Goal: Transaction & Acquisition: Download file/media

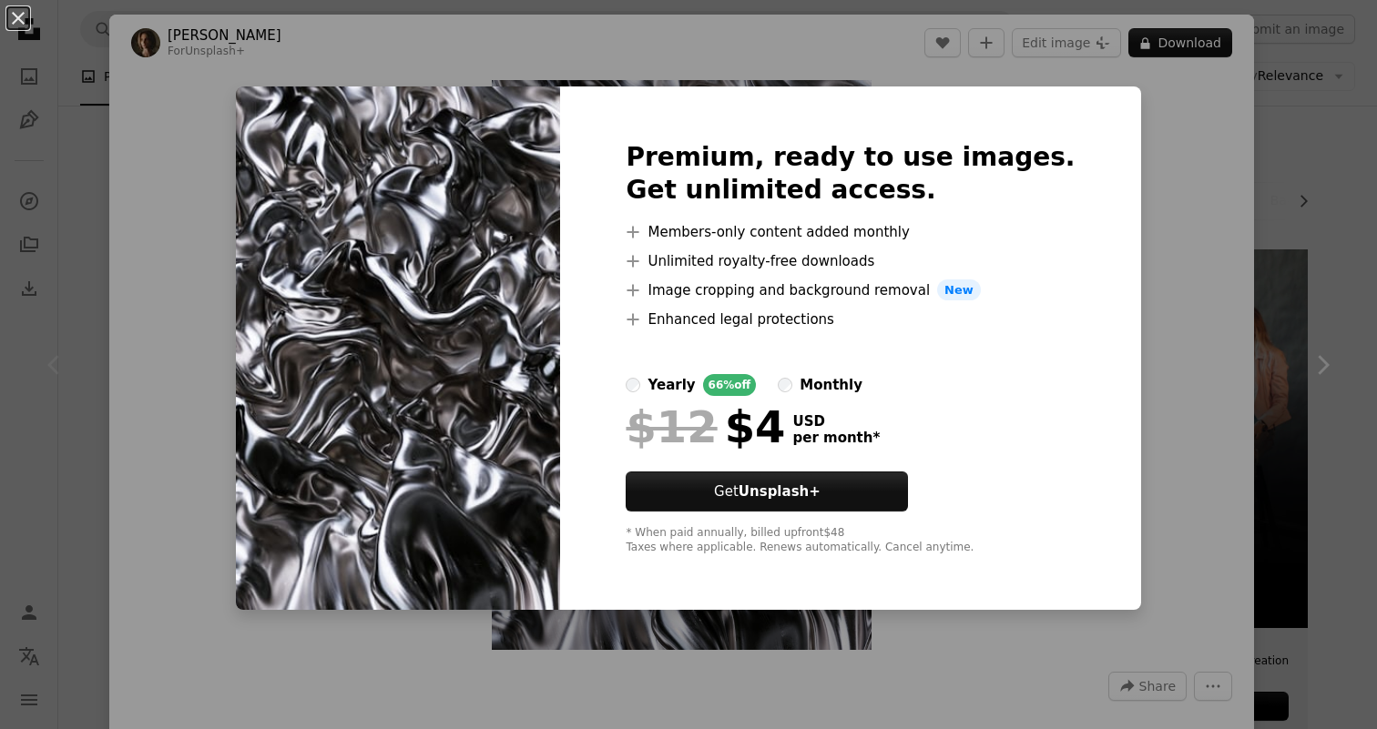
scroll to position [194, 0]
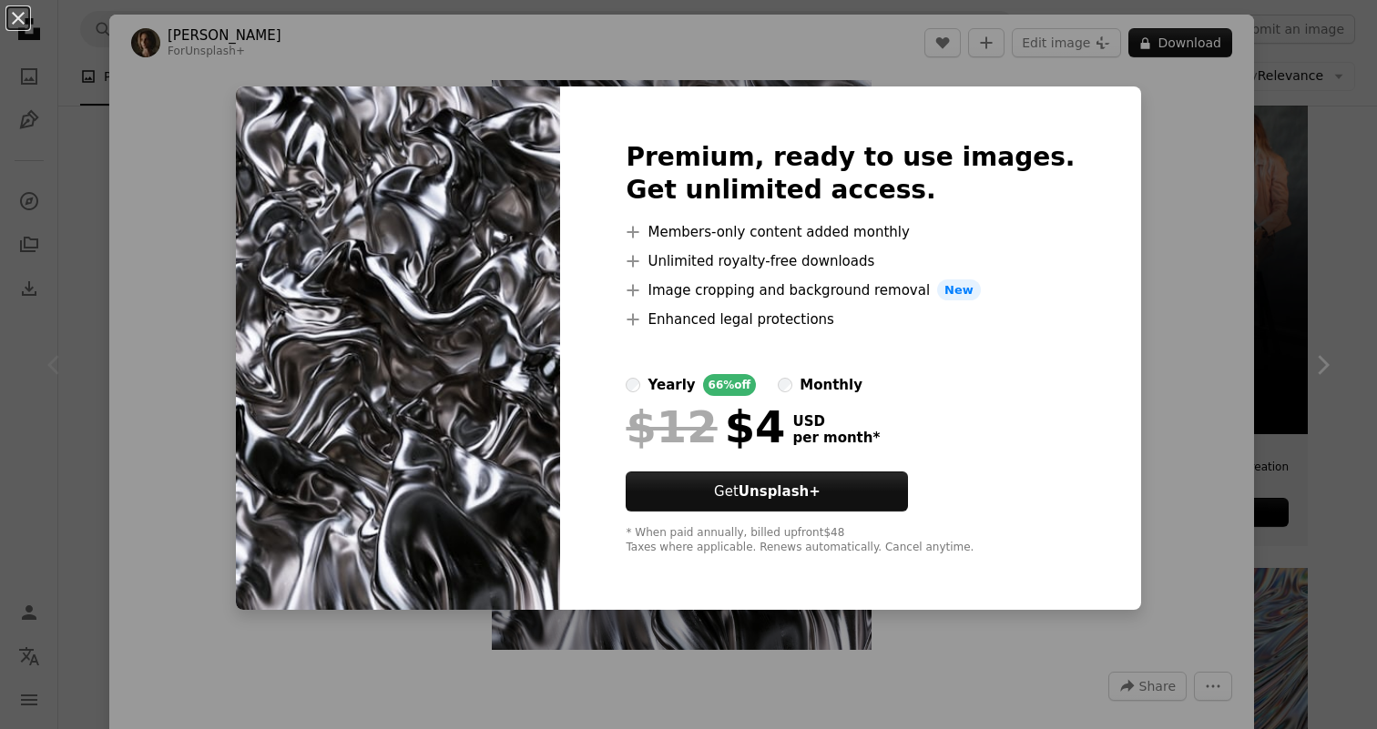
click at [1344, 216] on div "An X shape Premium, ready to use images. Get unlimited access. A plus sign Memb…" at bounding box center [688, 364] width 1377 height 729
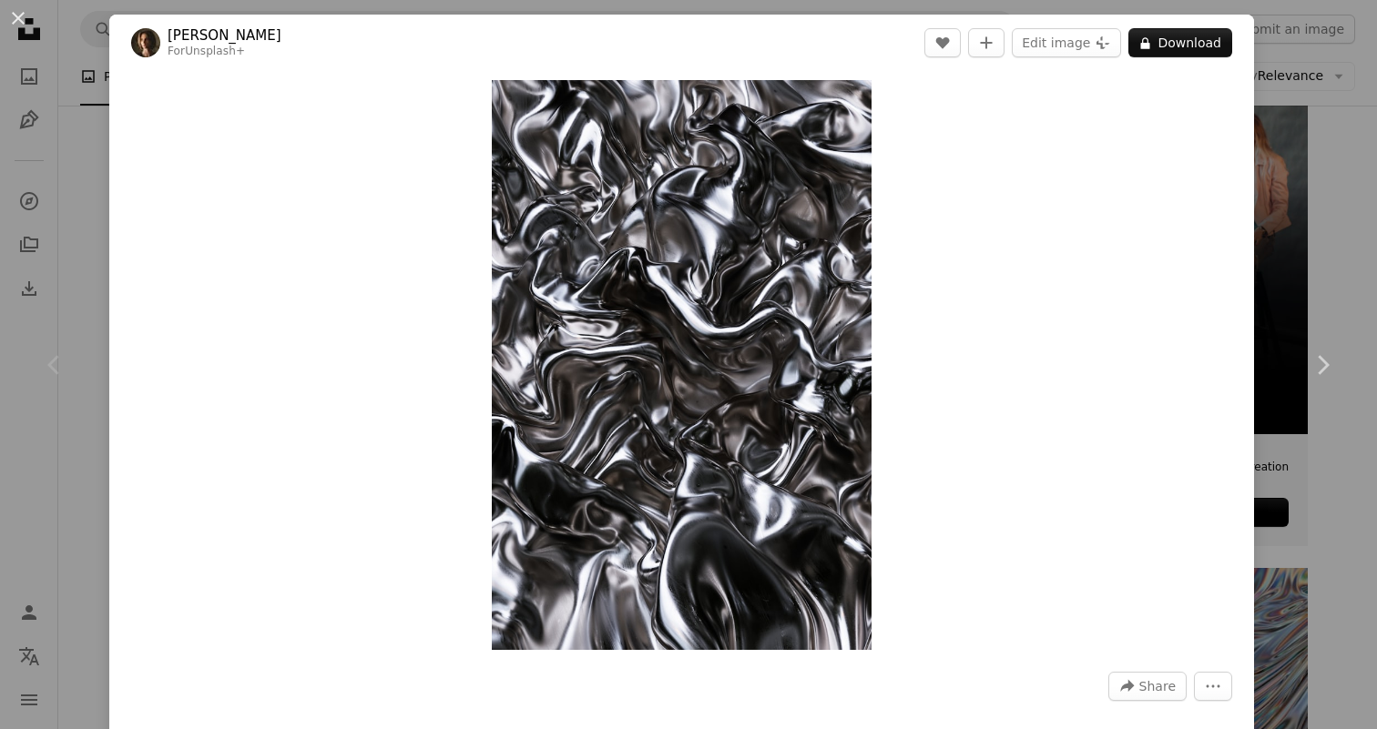
click at [1305, 201] on div "An X shape Chevron left Chevron right [PERSON_NAME] For Unsplash+ A heart A plu…" at bounding box center [688, 364] width 1377 height 729
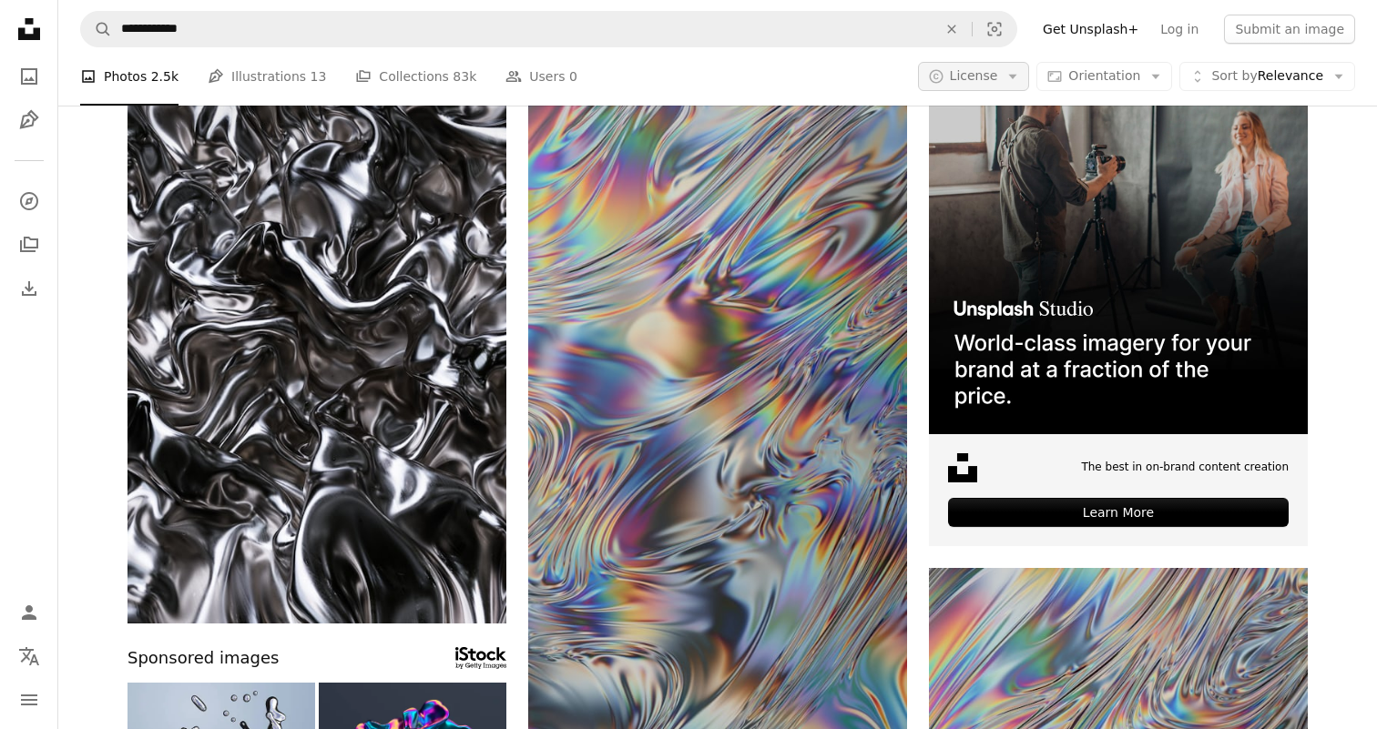
click at [993, 70] on span "License" at bounding box center [974, 75] width 48 height 15
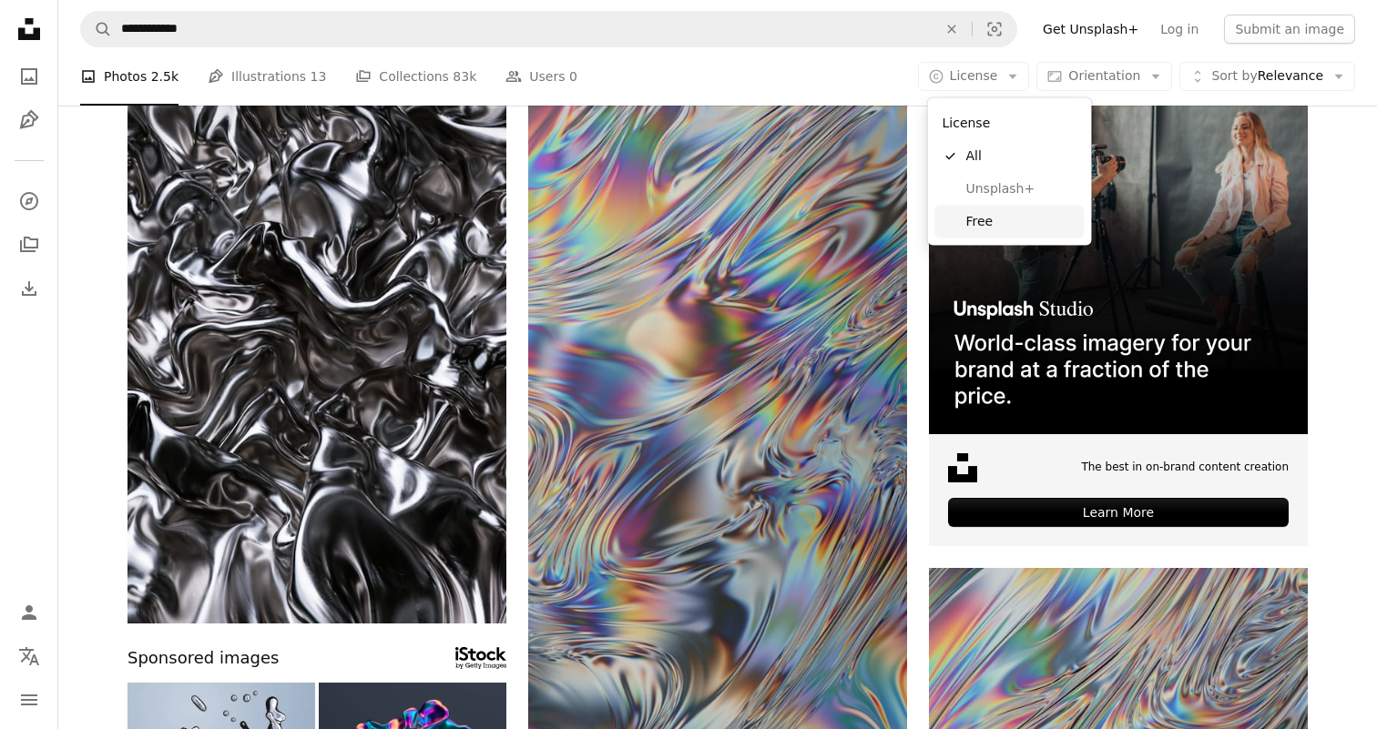
click at [977, 223] on span "Free" at bounding box center [1021, 221] width 111 height 18
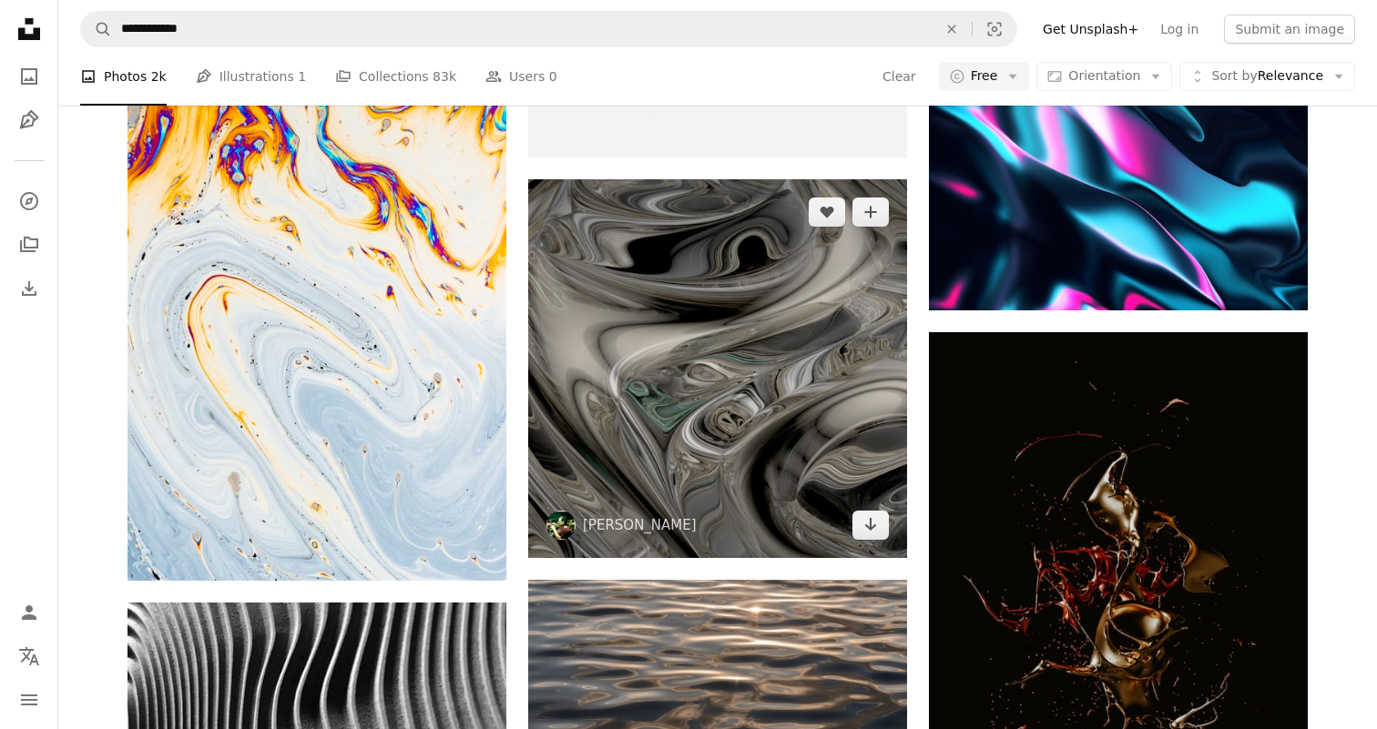
scroll to position [1528, 0]
click at [707, 331] on img at bounding box center [717, 368] width 379 height 379
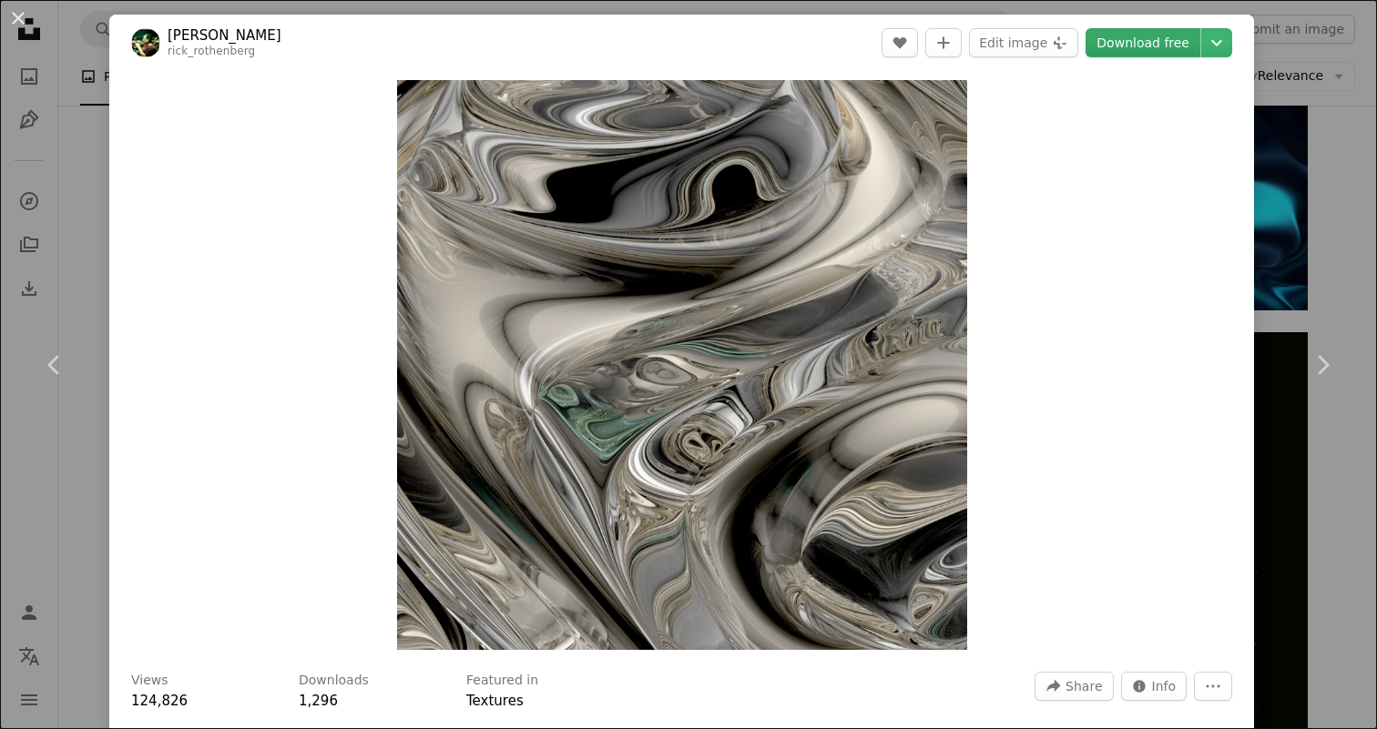
click at [1147, 42] on link "Download free" at bounding box center [1143, 42] width 115 height 29
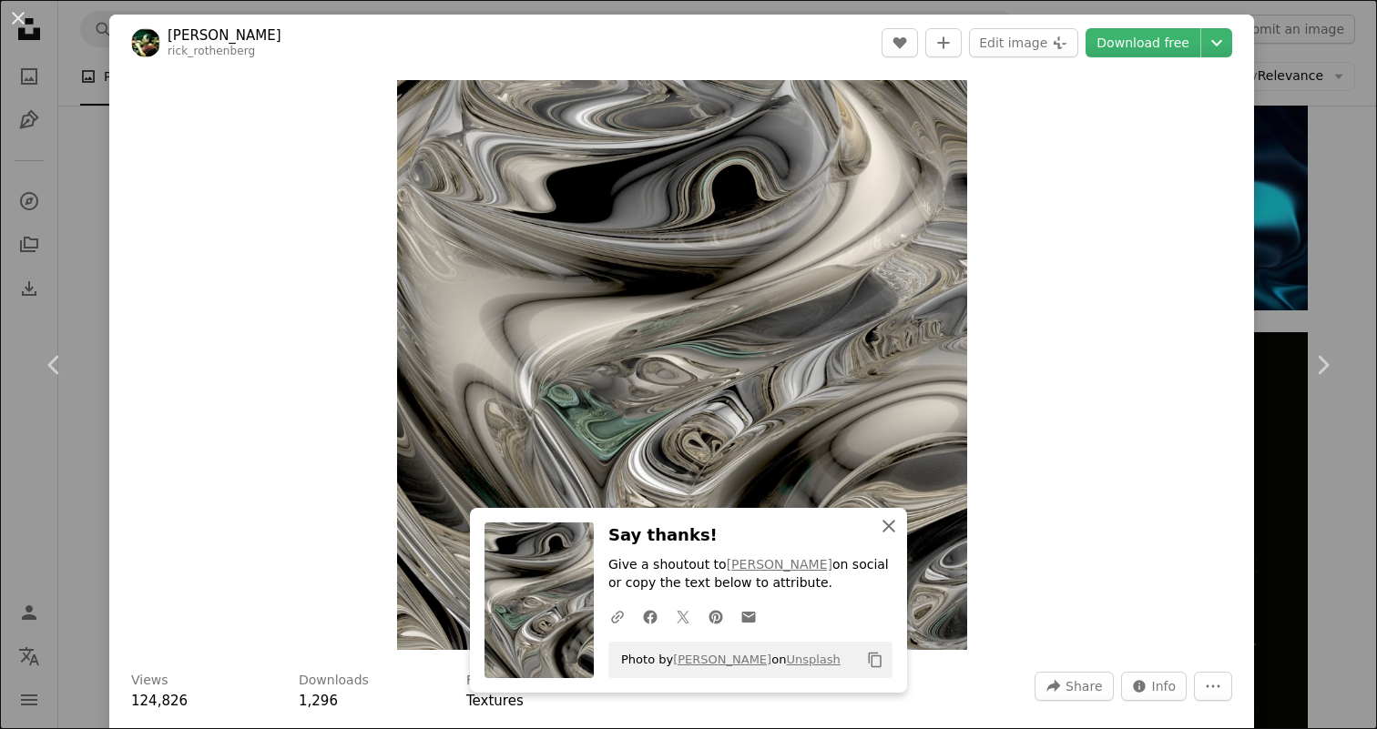
click at [894, 518] on icon "An X shape" at bounding box center [889, 526] width 22 height 22
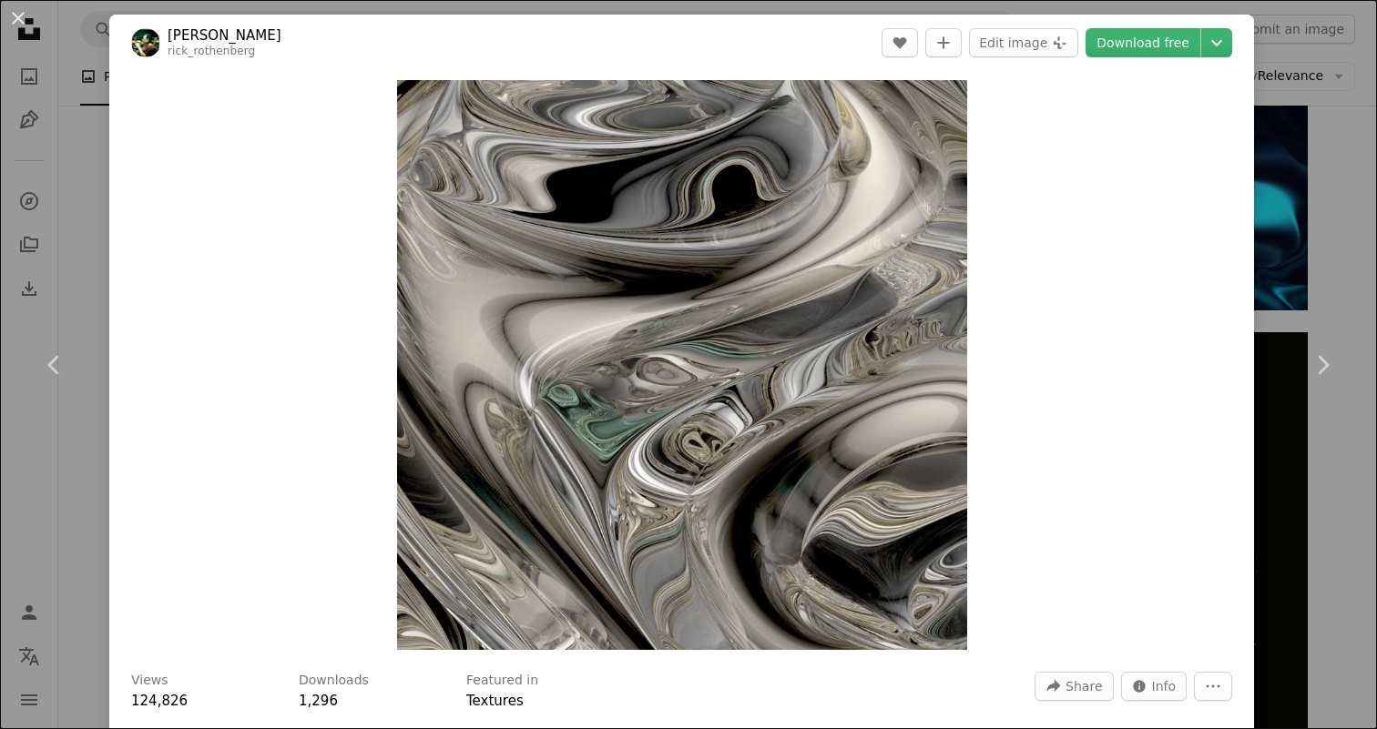
click at [1329, 70] on div "An X shape Chevron left Chevron right [PERSON_NAME] rick_rothenberg A heart A p…" at bounding box center [688, 364] width 1377 height 729
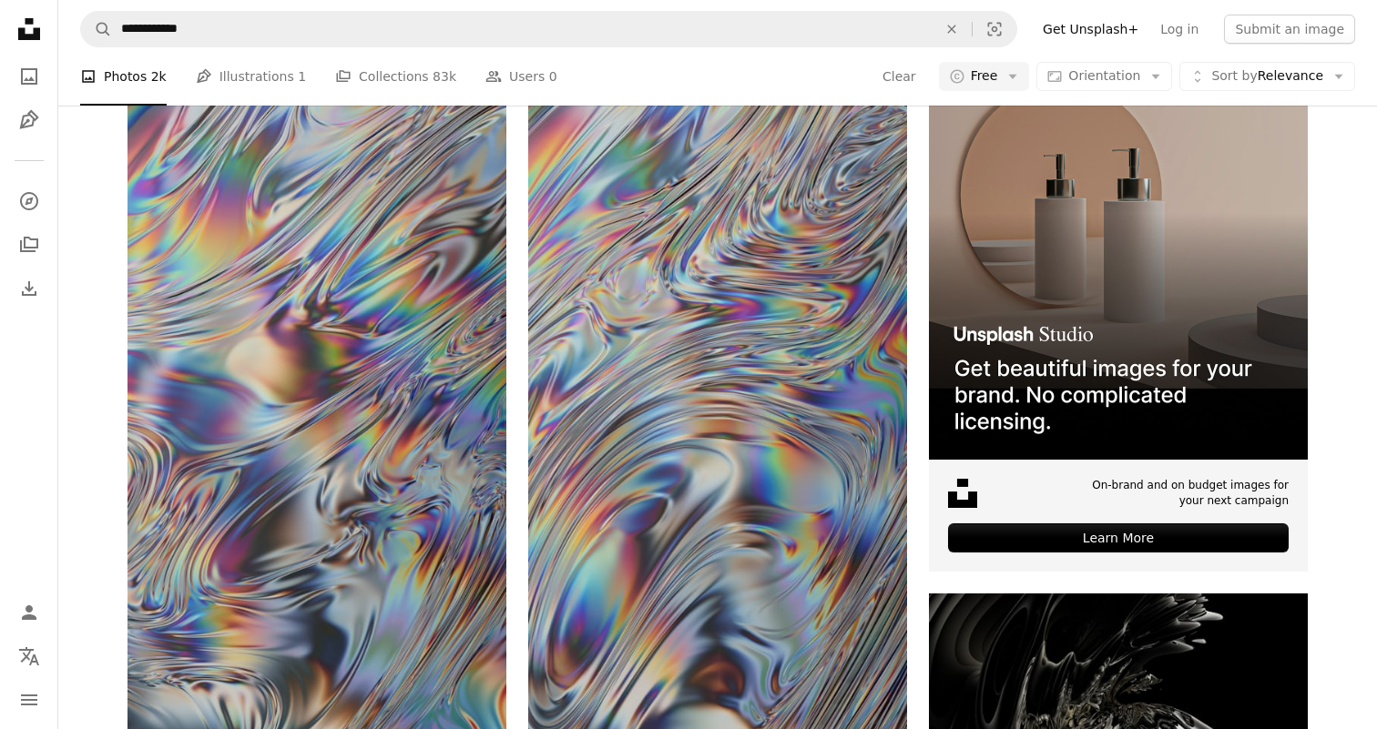
scroll to position [197, 0]
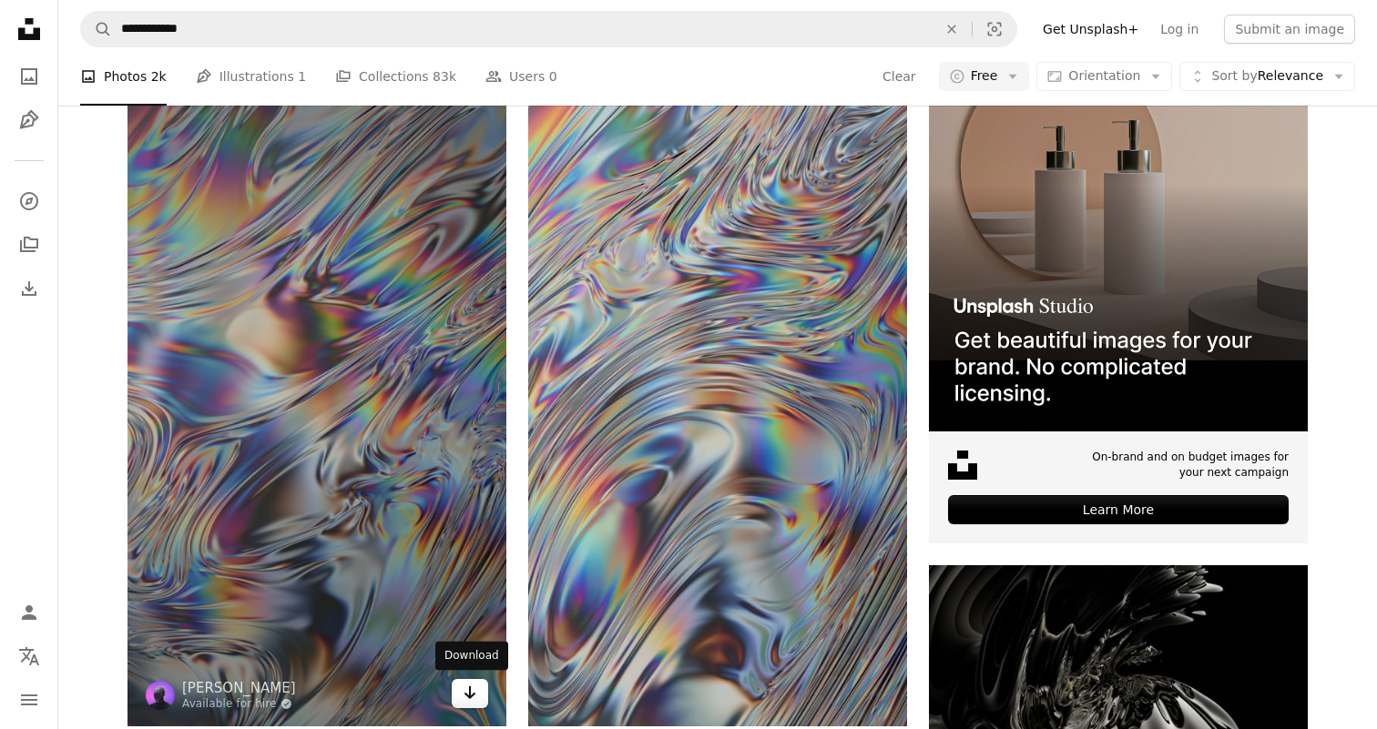
click at [472, 698] on icon "Arrow pointing down" at bounding box center [470, 693] width 15 height 22
